Goal: Task Accomplishment & Management: Manage account settings

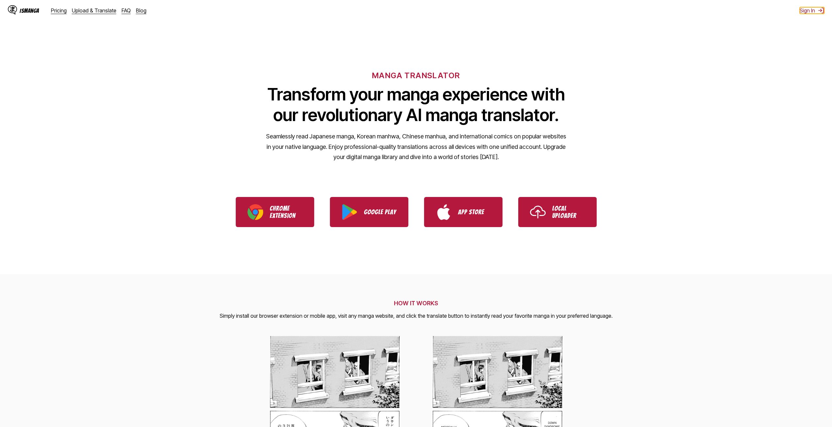
click at [804, 11] on button "Sign In" at bounding box center [812, 10] width 25 height 7
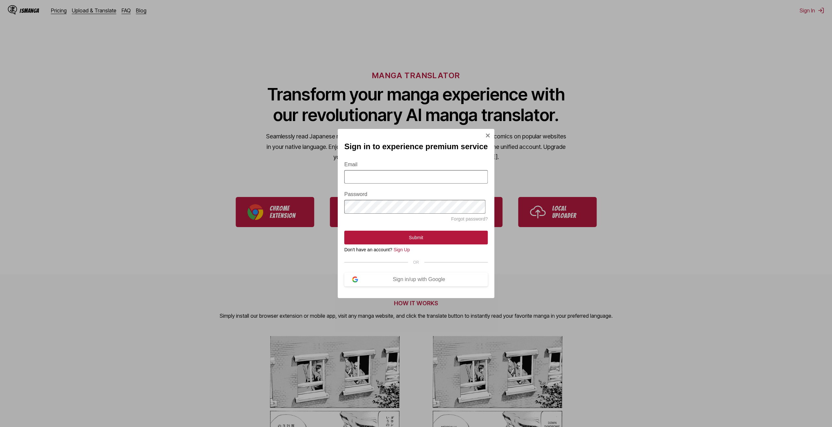
click at [421, 172] on input "Email" at bounding box center [416, 176] width 144 height 13
type input "**********"
click at [344, 230] on button "Submit" at bounding box center [416, 237] width 144 height 14
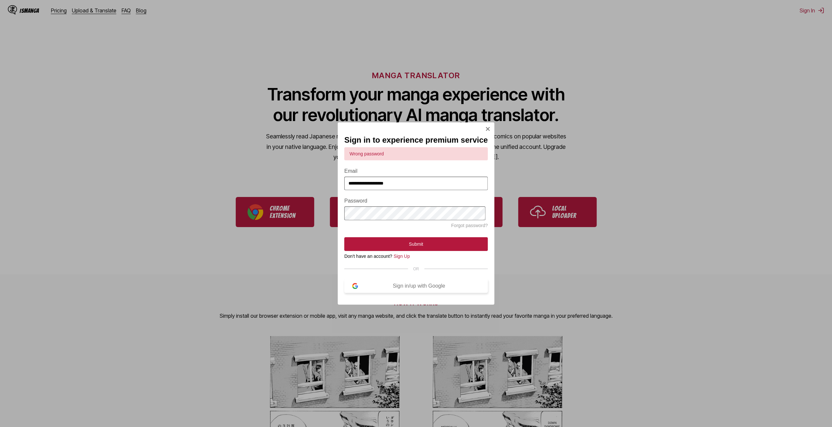
click at [406, 288] on div "Sign in/up with Google" at bounding box center [419, 286] width 122 height 6
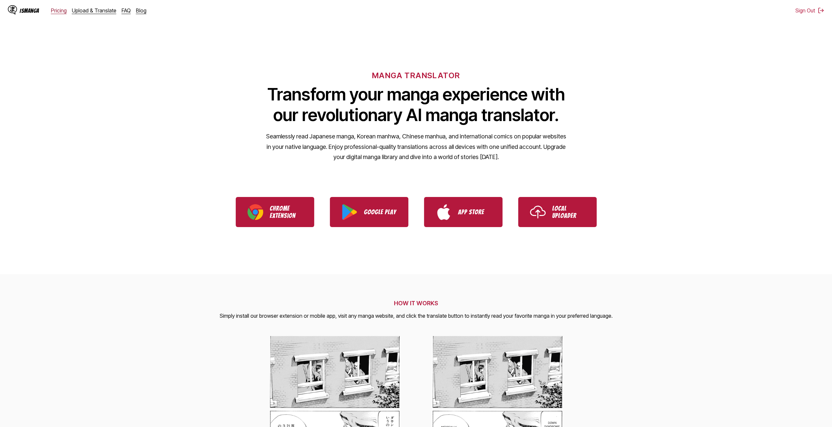
click at [63, 11] on link "Pricing" at bounding box center [59, 10] width 16 height 7
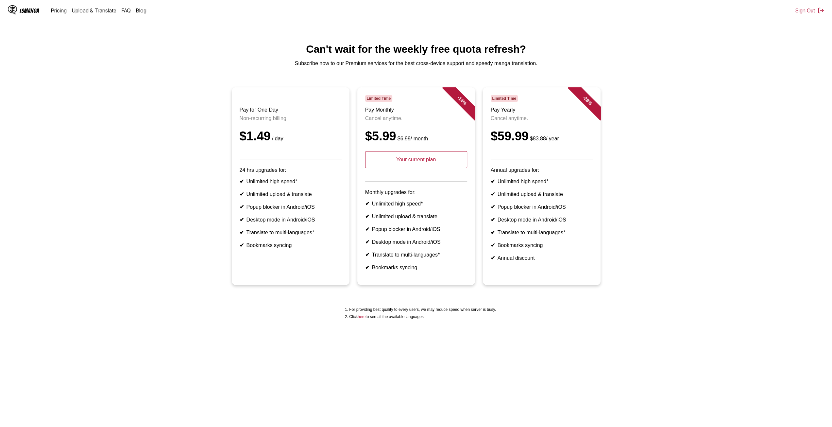
click at [415, 178] on header "Limited Time Pay Monthly Cancel anytime. $5.99 $6.99 / month Your current plan" at bounding box center [416, 138] width 102 height 86
click at [417, 168] on p "Your current plan" at bounding box center [416, 159] width 102 height 17
click at [98, 15] on div "IsManga Pricing Upload & Translate FAQ Blog" at bounding box center [80, 10] width 144 height 21
click at [113, 9] on div "Pricing Upload & Translate FAQ Blog" at bounding box center [101, 10] width 101 height 7
click at [122, 11] on link "FAQ" at bounding box center [126, 10] width 9 height 7
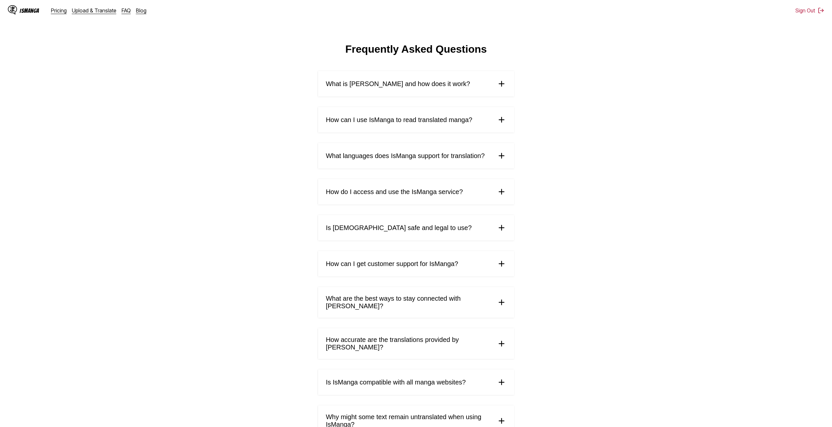
scroll to position [151, 0]
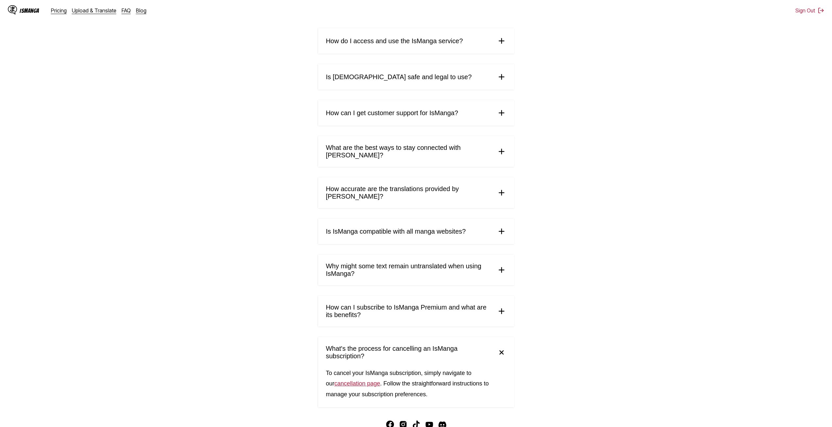
click at [347, 384] on link "cancellation page" at bounding box center [357, 383] width 46 height 7
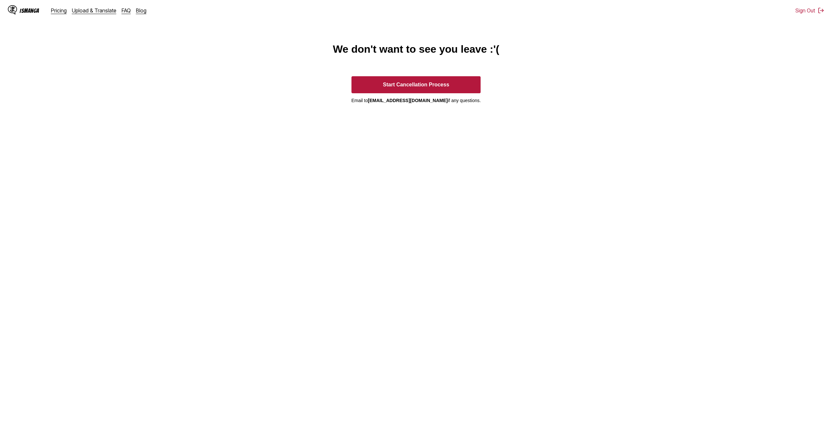
click at [447, 96] on section "Start Cancellation Process Email to [EMAIL_ADDRESS][DOMAIN_NAME] if any questio…" at bounding box center [415, 100] width 129 height 48
click at [447, 91] on button "Start Cancellation Process" at bounding box center [415, 84] width 129 height 17
click at [409, 72] on main "We don't want to see you leave :'( Start Cancellation Process Email to [EMAIL_A…" at bounding box center [416, 235] width 832 height 384
click at [411, 79] on button "Start Cancellation Process" at bounding box center [415, 84] width 129 height 17
